Goal: Transaction & Acquisition: Purchase product/service

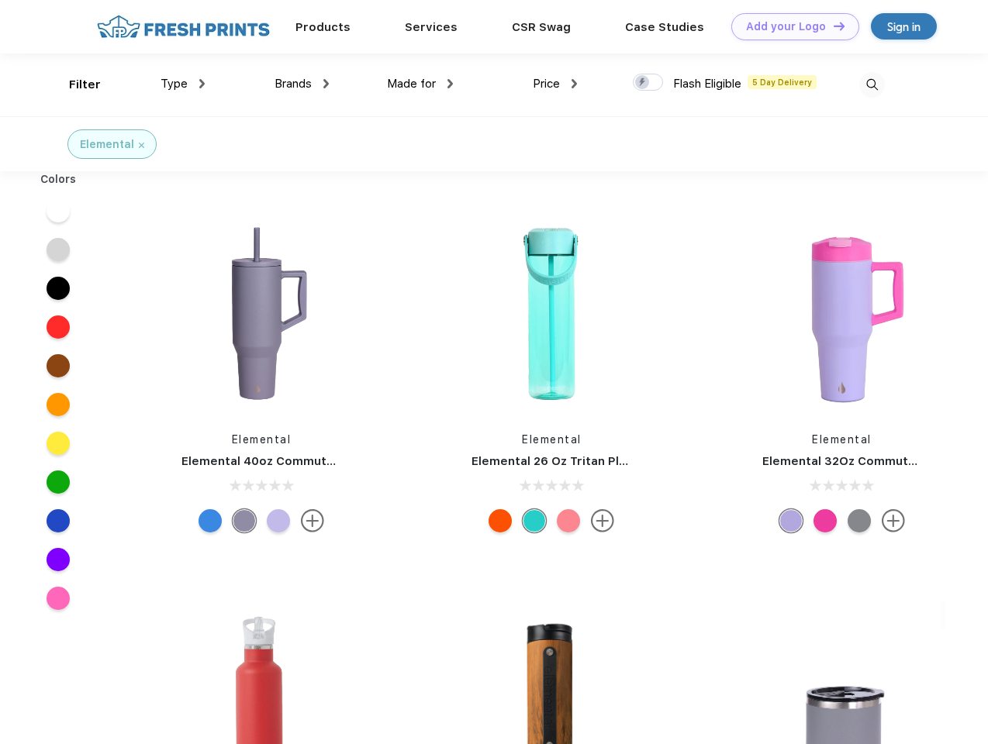
click at [789, 26] on link "Add your Logo Design Tool" at bounding box center [795, 26] width 128 height 27
click at [0, 0] on div "Design Tool" at bounding box center [0, 0] width 0 height 0
click at [832, 26] on link "Add your Logo Design Tool" at bounding box center [795, 26] width 128 height 27
click at [74, 85] on div "Filter" at bounding box center [85, 85] width 32 height 18
click at [183, 84] on span "Type" at bounding box center [173, 84] width 27 height 14
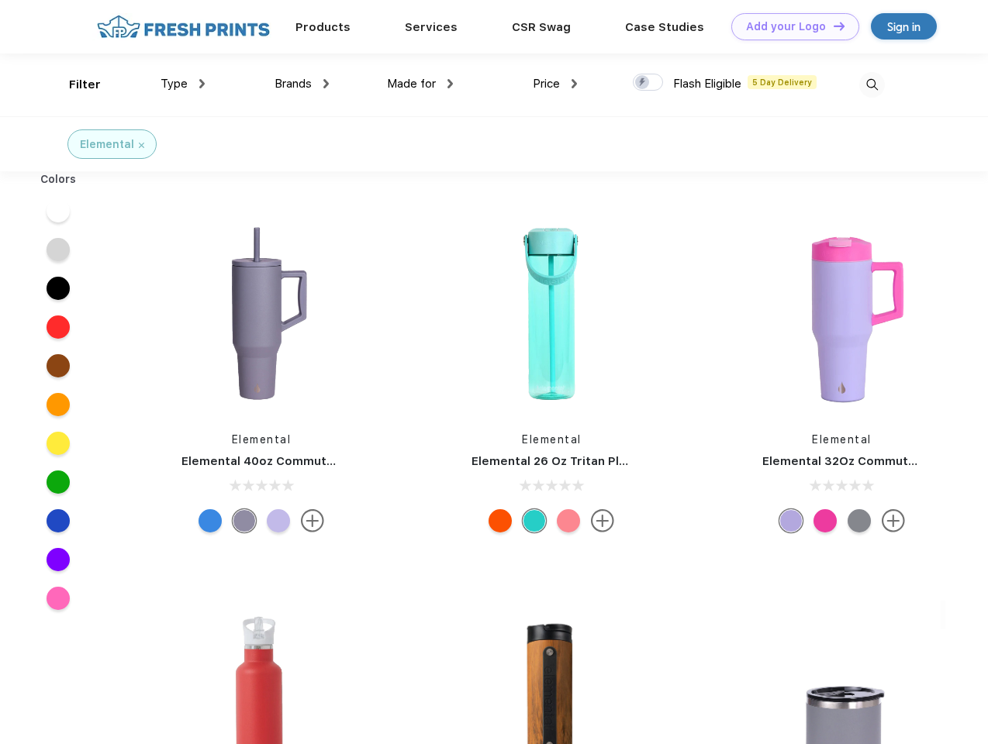
click at [302, 84] on span "Brands" at bounding box center [292, 84] width 37 height 14
click at [420, 84] on span "Made for" at bounding box center [411, 84] width 49 height 14
click at [555, 84] on span "Price" at bounding box center [546, 84] width 27 height 14
click at [648, 83] on div at bounding box center [648, 82] width 30 height 17
click at [643, 83] on input "checkbox" at bounding box center [638, 78] width 10 height 10
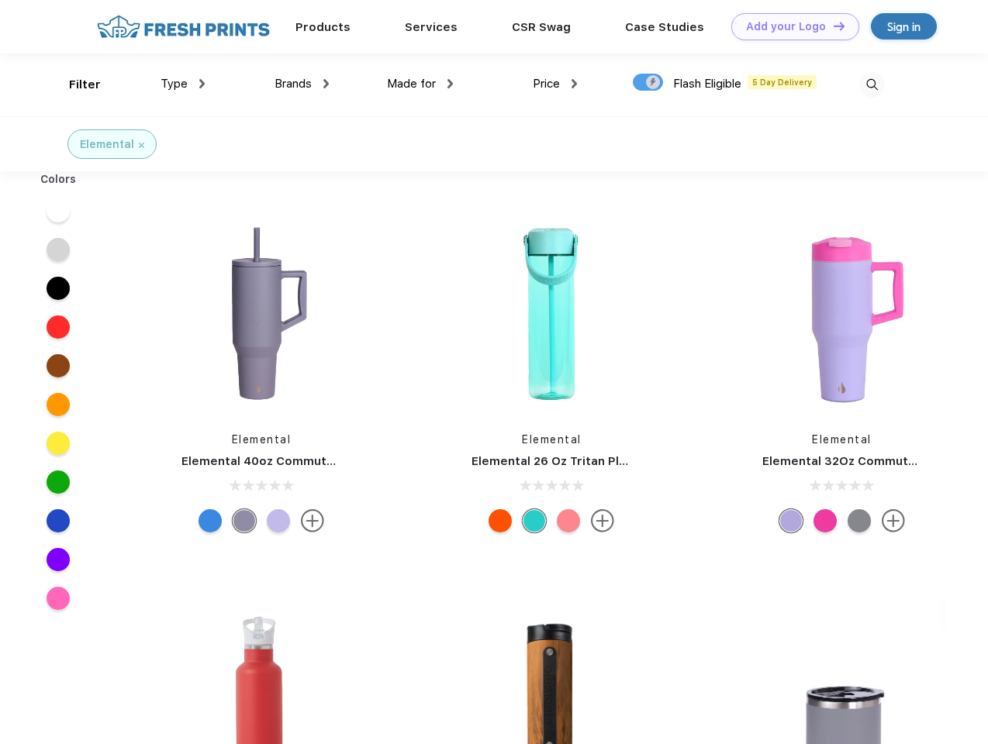
click at [871, 85] on img at bounding box center [872, 85] width 26 height 26
